Goal: Navigation & Orientation: Find specific page/section

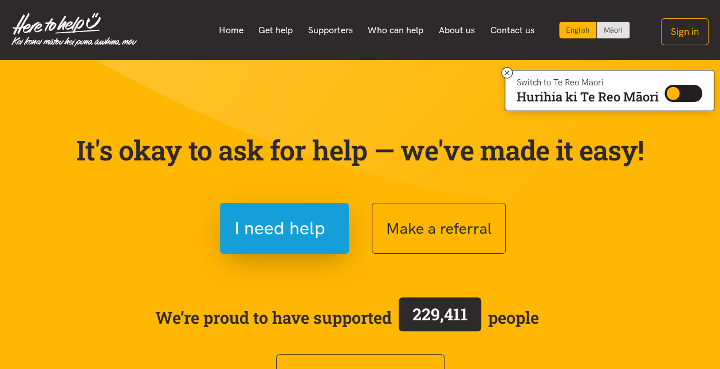
click at [53, 42] on img at bounding box center [73, 30] width 125 height 34
click at [235, 26] on link "Home" at bounding box center [231, 30] width 40 height 24
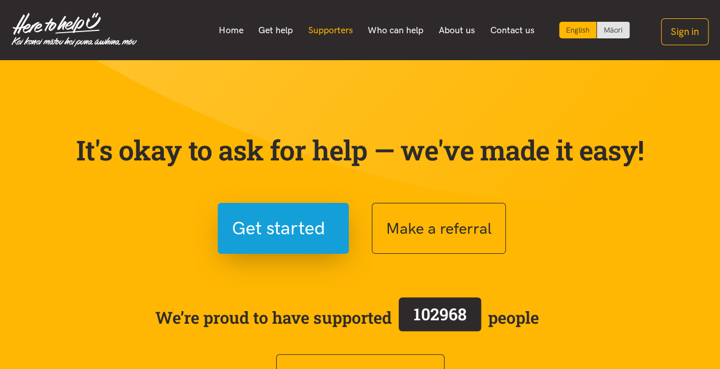
click at [321, 37] on link "Supporters" at bounding box center [330, 30] width 60 height 24
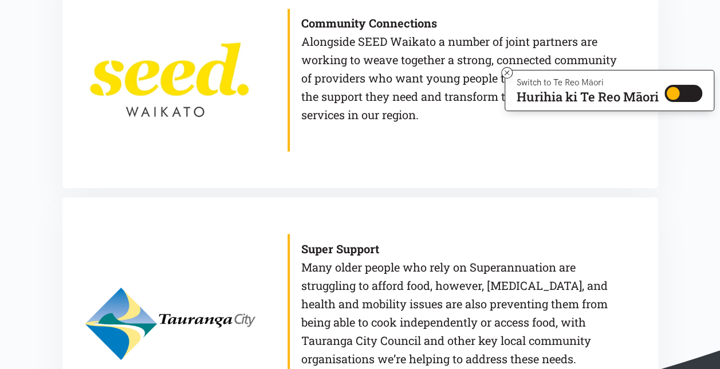
scroll to position [1220, 0]
